Goal: Transaction & Acquisition: Purchase product/service

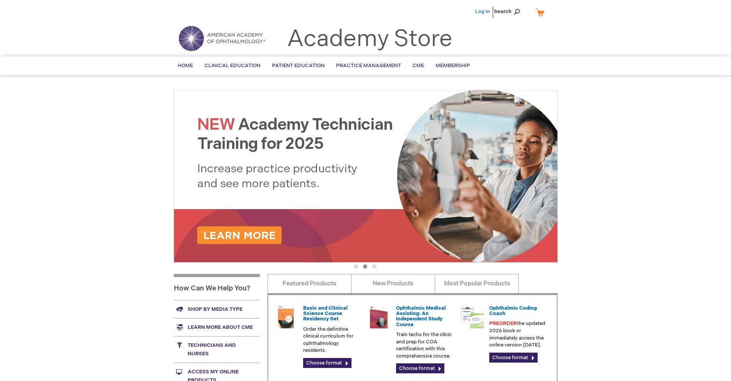
click at [483, 12] on link "Log In" at bounding box center [482, 11] width 15 height 6
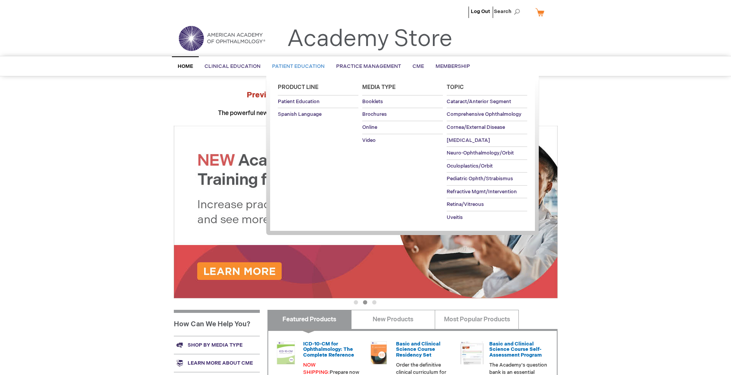
click at [296, 66] on span "Patient Education" at bounding box center [298, 66] width 53 height 6
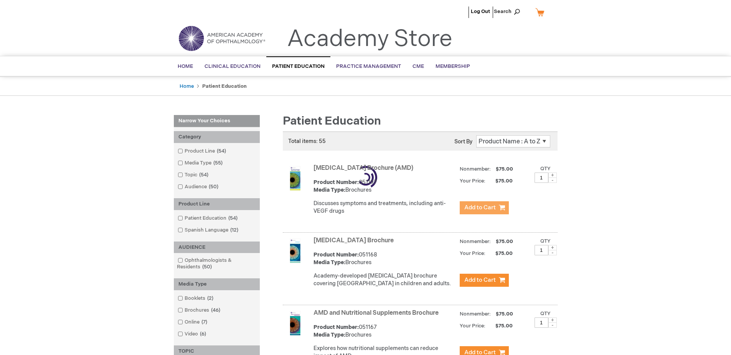
click at [484, 208] on span "Add to Cart" at bounding box center [479, 207] width 31 height 7
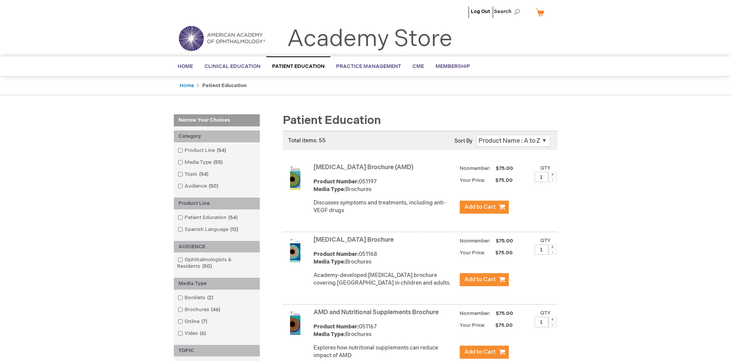
click at [377, 316] on link "AMD and Nutritional Supplements Brochure" at bounding box center [375, 312] width 125 height 7
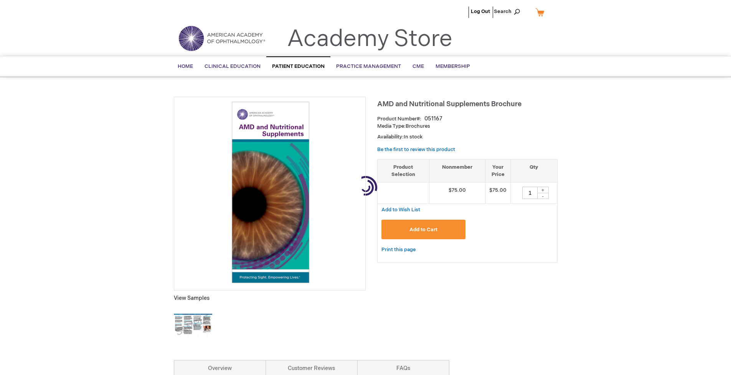
click at [423, 230] on span "Add to Cart" at bounding box center [423, 230] width 28 height 6
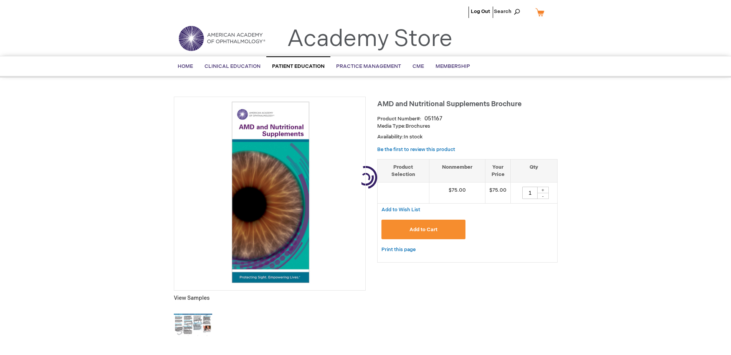
click at [542, 12] on link "My Cart" at bounding box center [543, 11] width 18 height 13
